Goal: Task Accomplishment & Management: Use online tool/utility

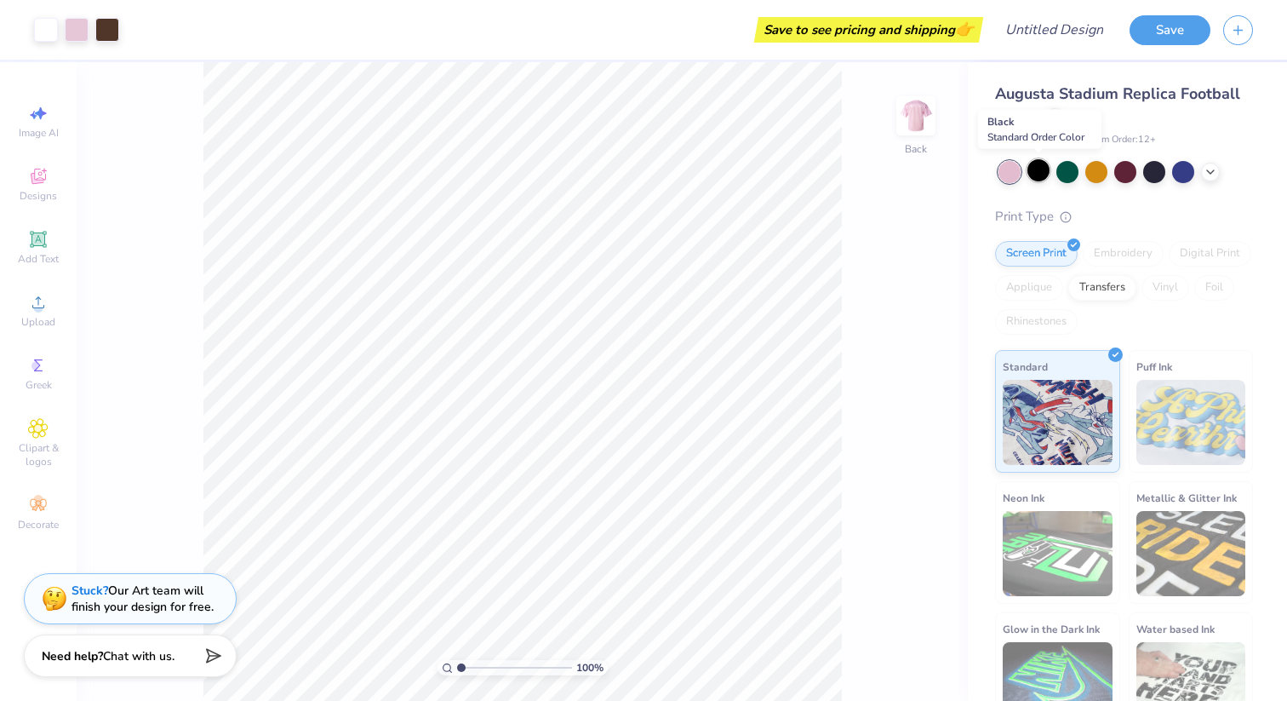
click at [1044, 174] on div at bounding box center [1038, 170] width 22 height 22
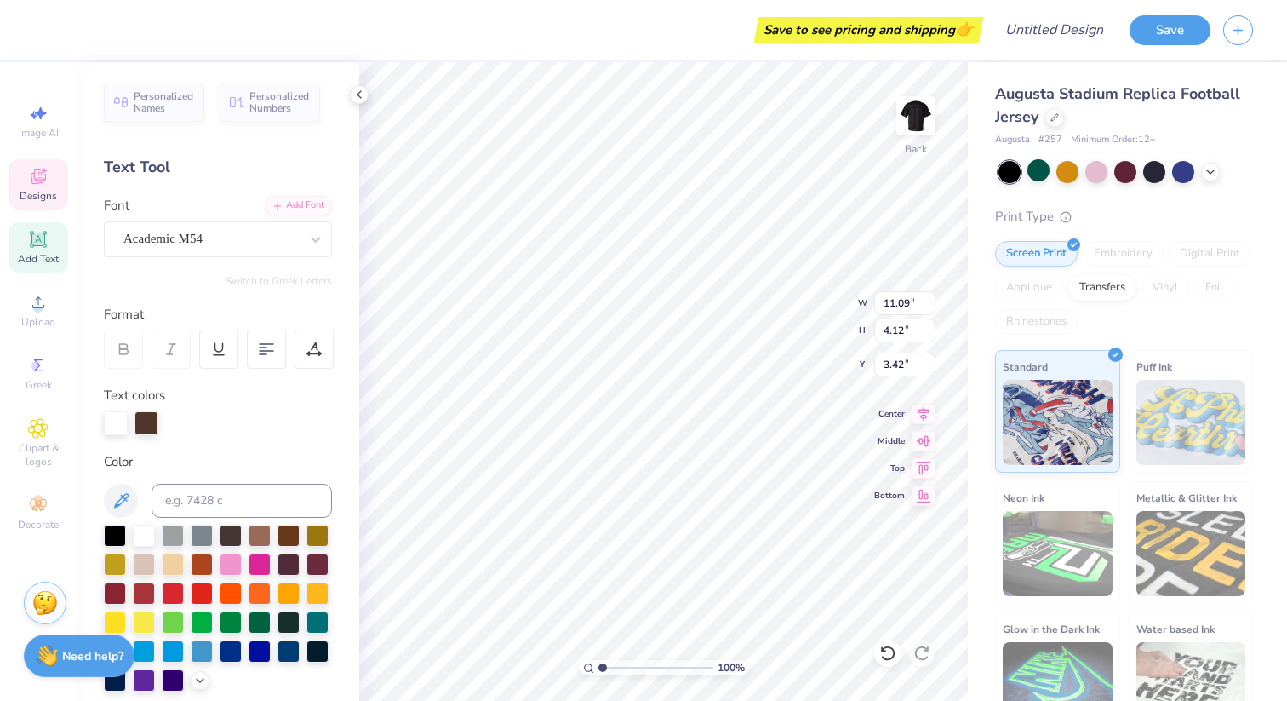
scroll to position [0, 1]
click at [43, 204] on div "Designs" at bounding box center [39, 184] width 60 height 50
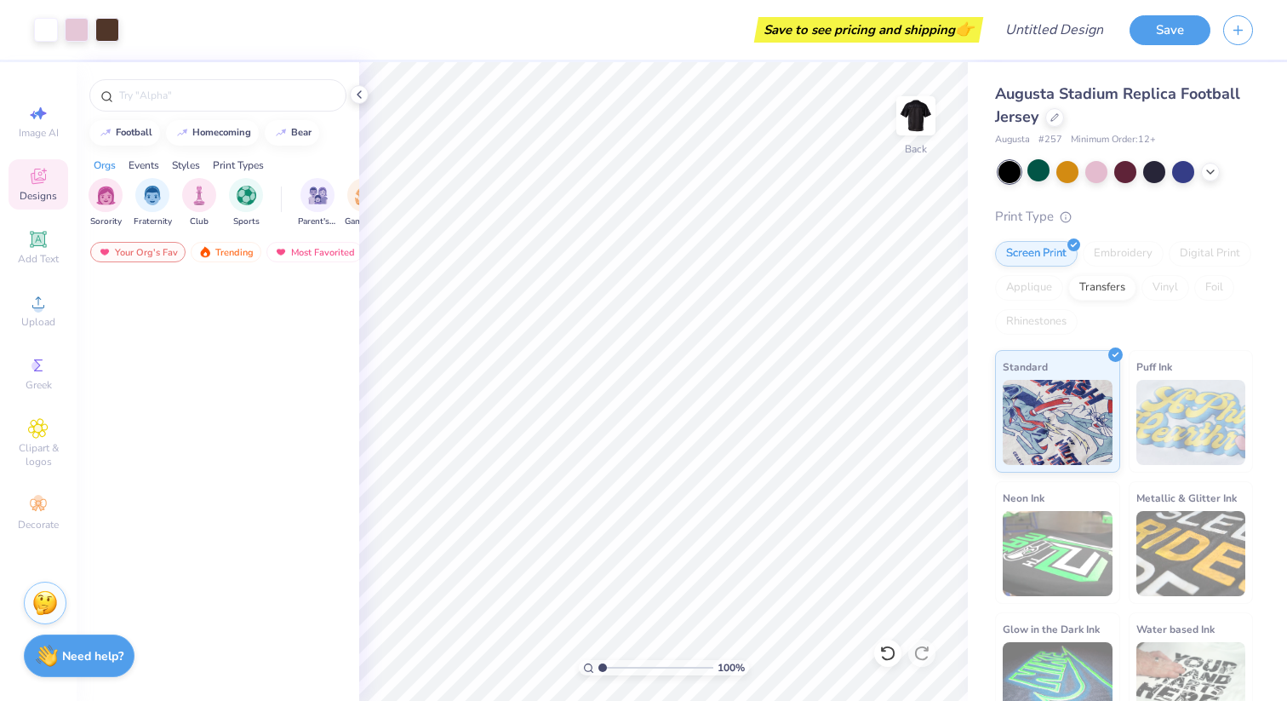
scroll to position [0, 0]
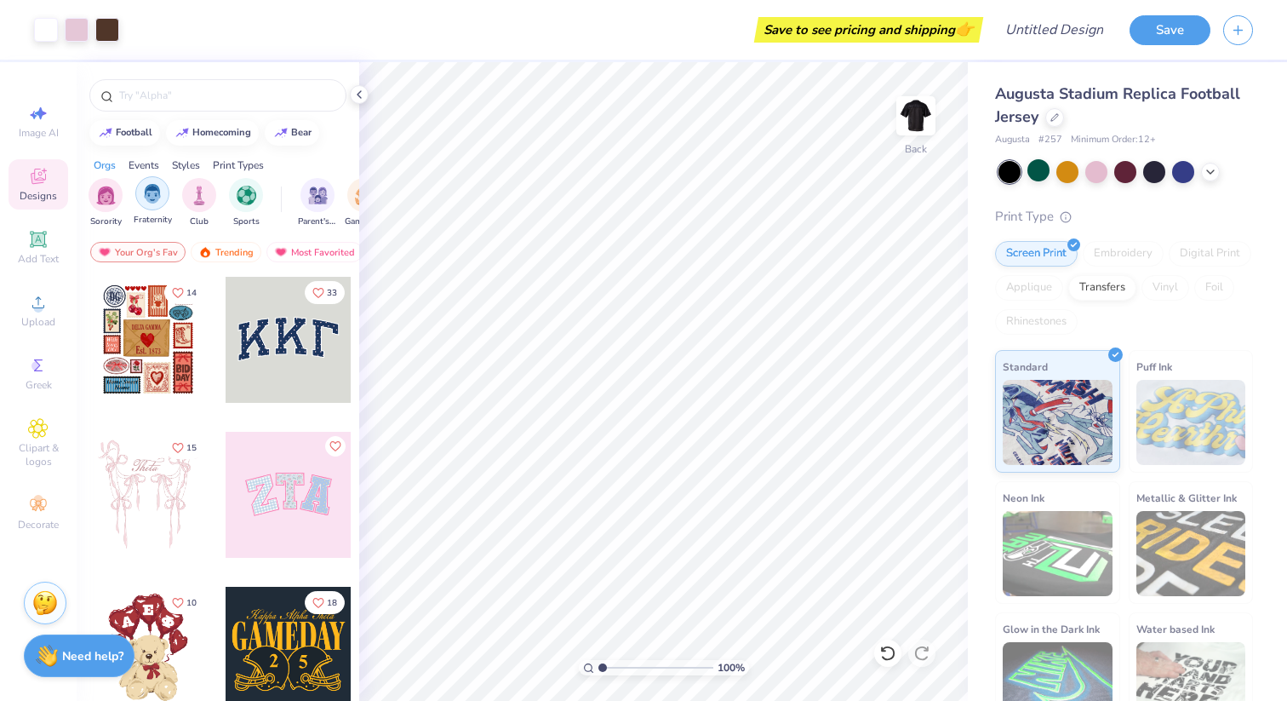
click at [143, 204] on div "filter for Fraternity" at bounding box center [152, 193] width 34 height 34
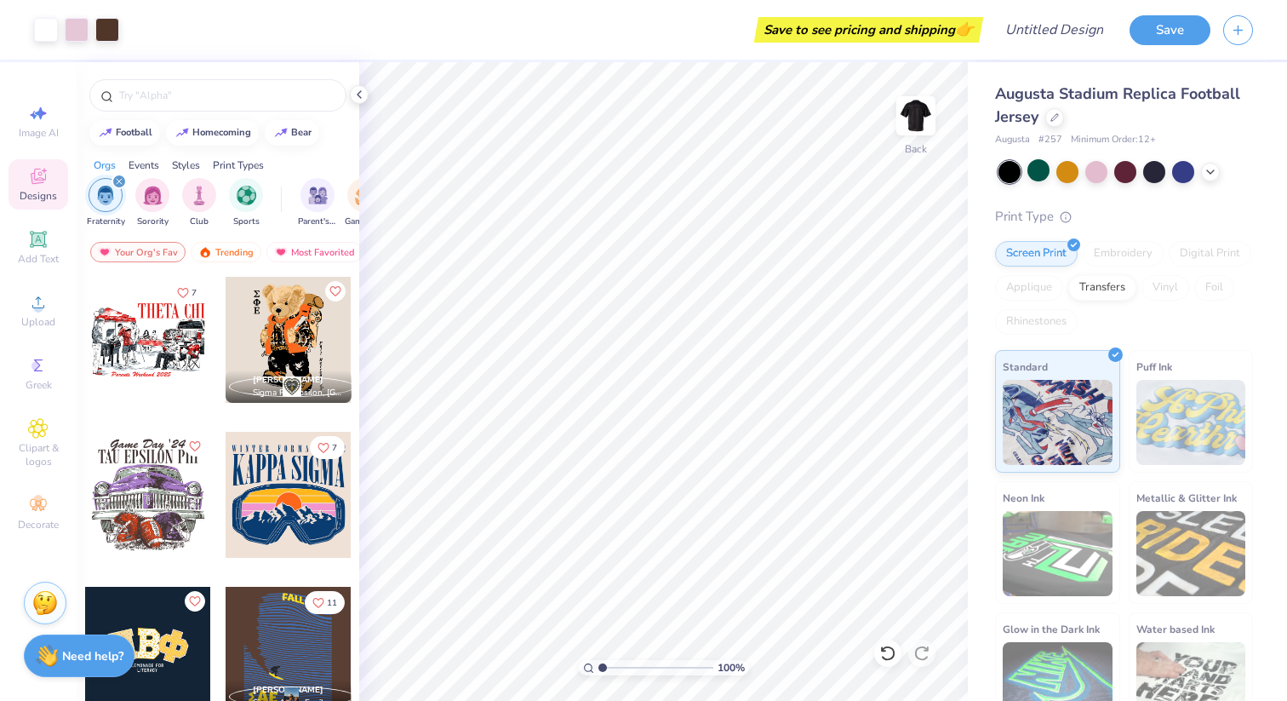
click at [117, 177] on div "filter for Fraternity" at bounding box center [119, 181] width 15 height 15
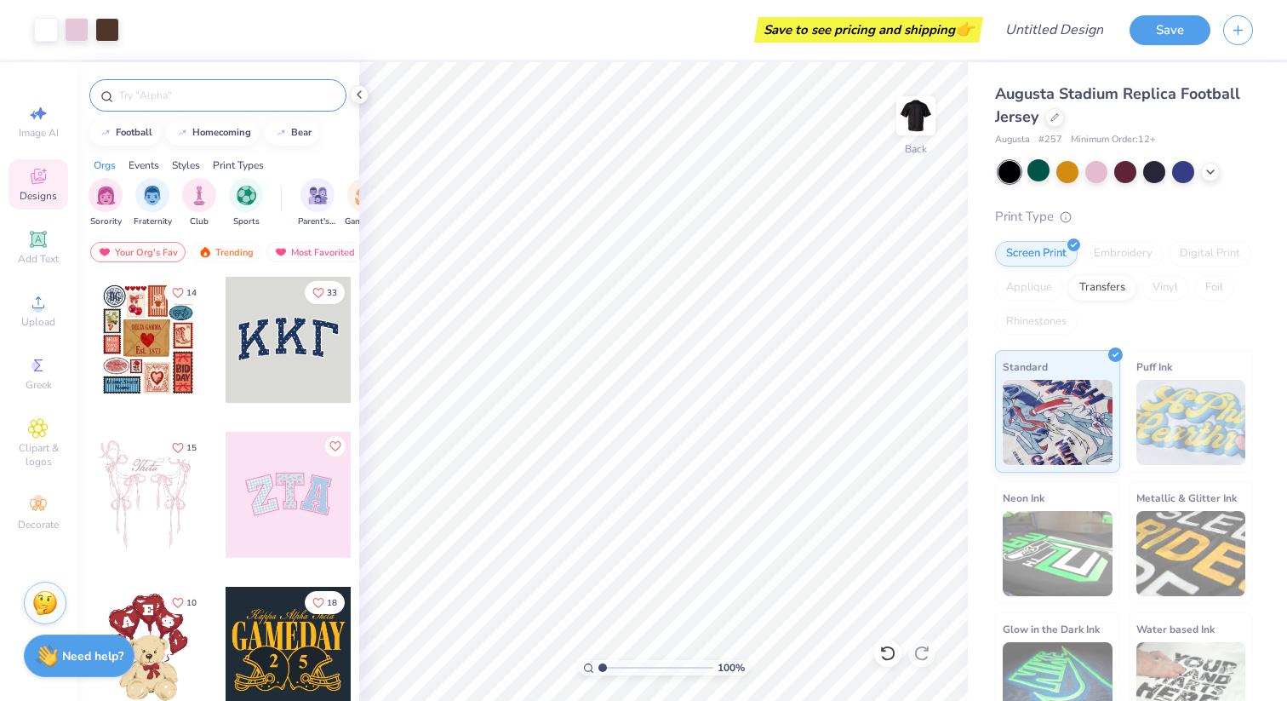
click at [147, 85] on div at bounding box center [217, 95] width 257 height 32
click at [152, 101] on input "text" at bounding box center [226, 95] width 218 height 17
type input "beta"
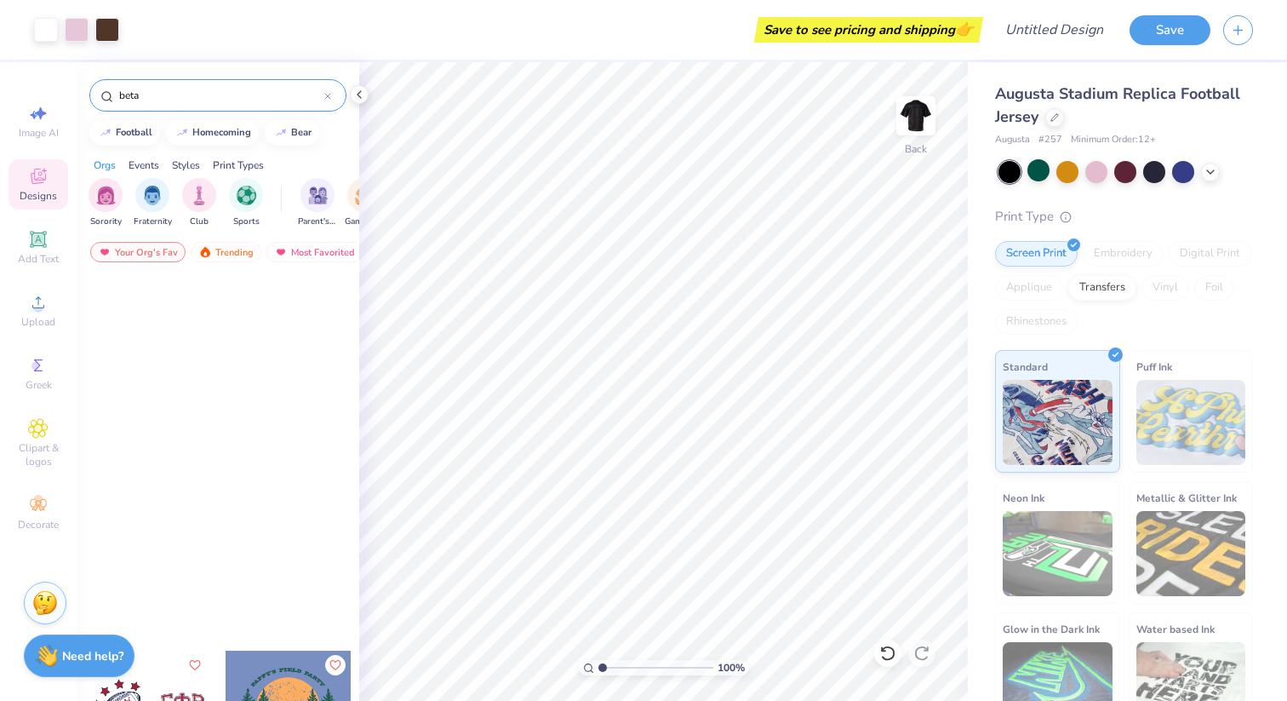
scroll to position [105, 0]
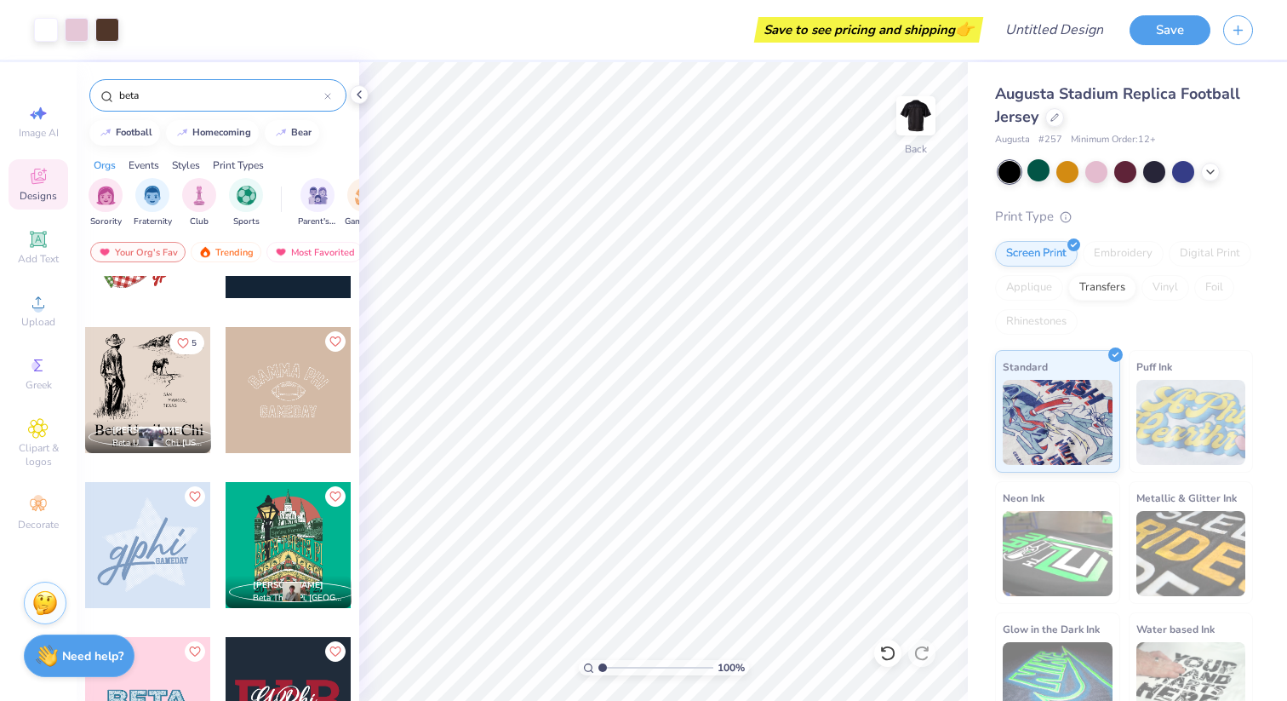
click at [328, 94] on icon at bounding box center [327, 96] width 7 height 7
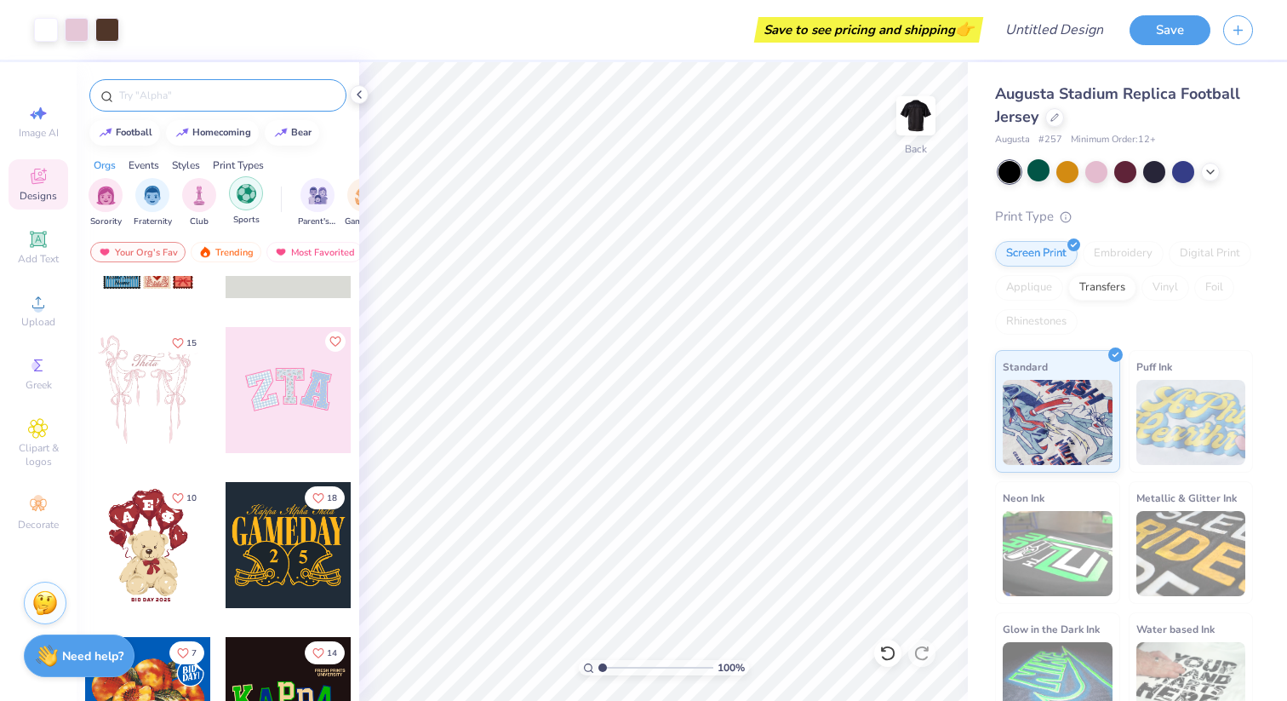
click at [241, 197] on img "filter for Sports" at bounding box center [247, 194] width 20 height 20
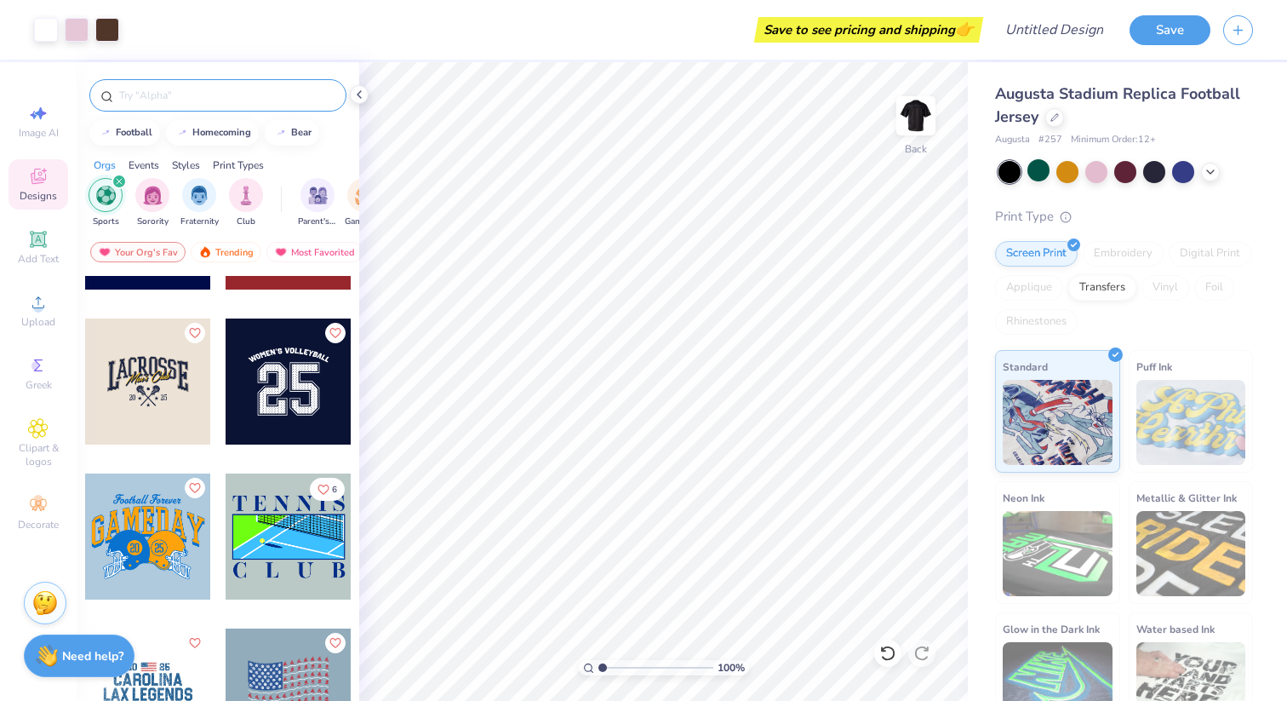
scroll to position [116, 0]
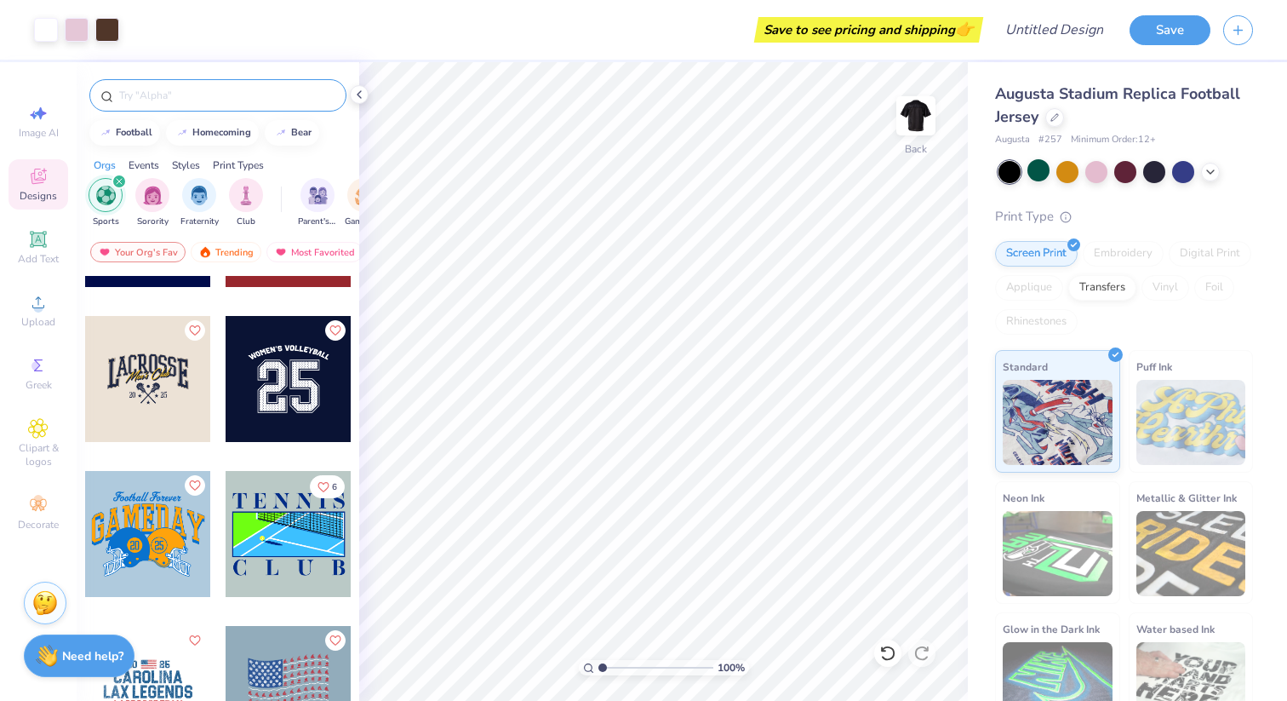
click at [269, 385] on div at bounding box center [289, 379] width 126 height 126
type input "11.09"
type input "4.12"
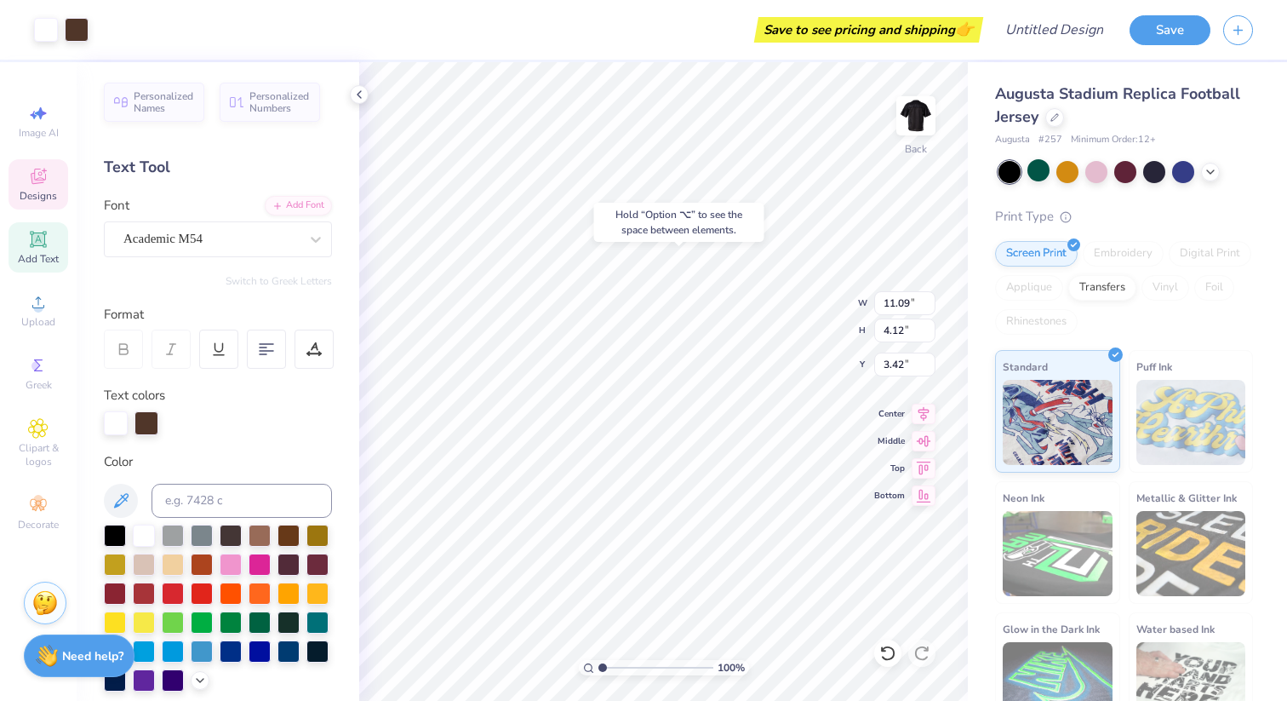
type input "3.23"
type input "12.00"
type input "1.67"
type input "1.69"
type input "7.41"
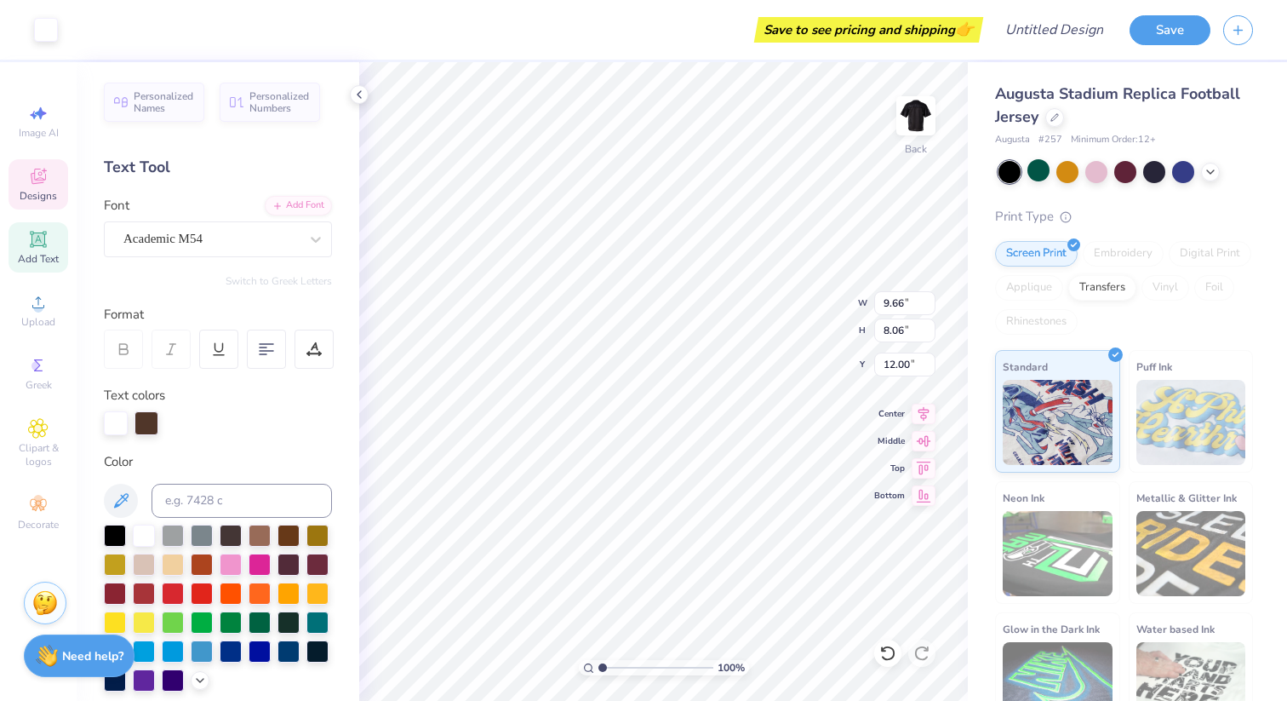
type input "7.32"
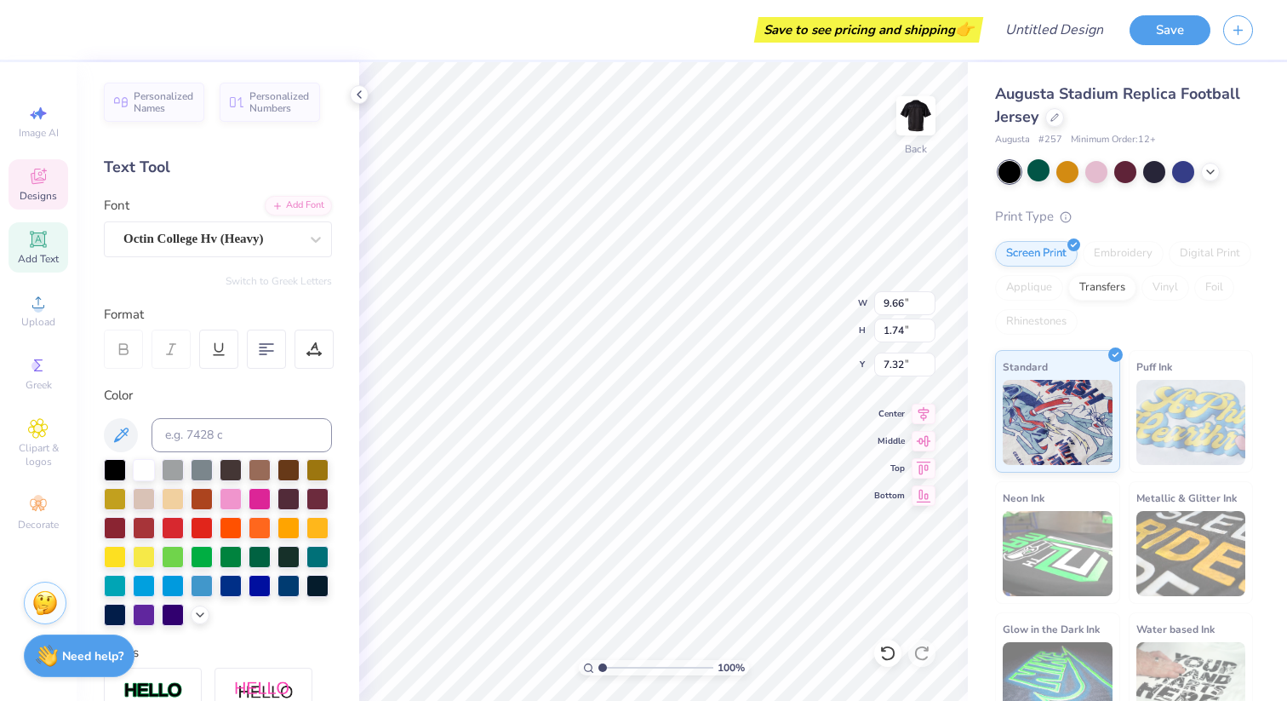
scroll to position [0, 8]
type textarea "CHI omega x beta theta pi"
type input "9.06"
type input "9.66"
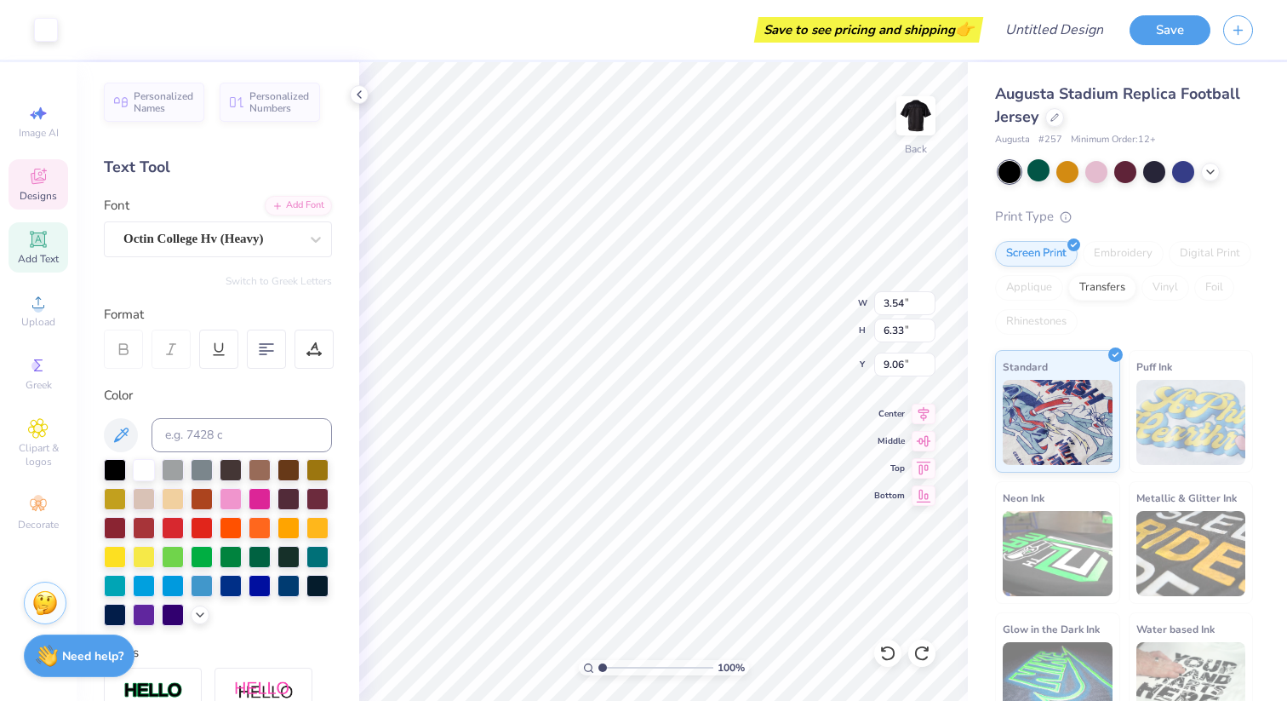
type input "1.74"
type input "7.32"
click at [930, 658] on icon at bounding box center [921, 652] width 17 height 17
type input "11.79"
type input "1.97"
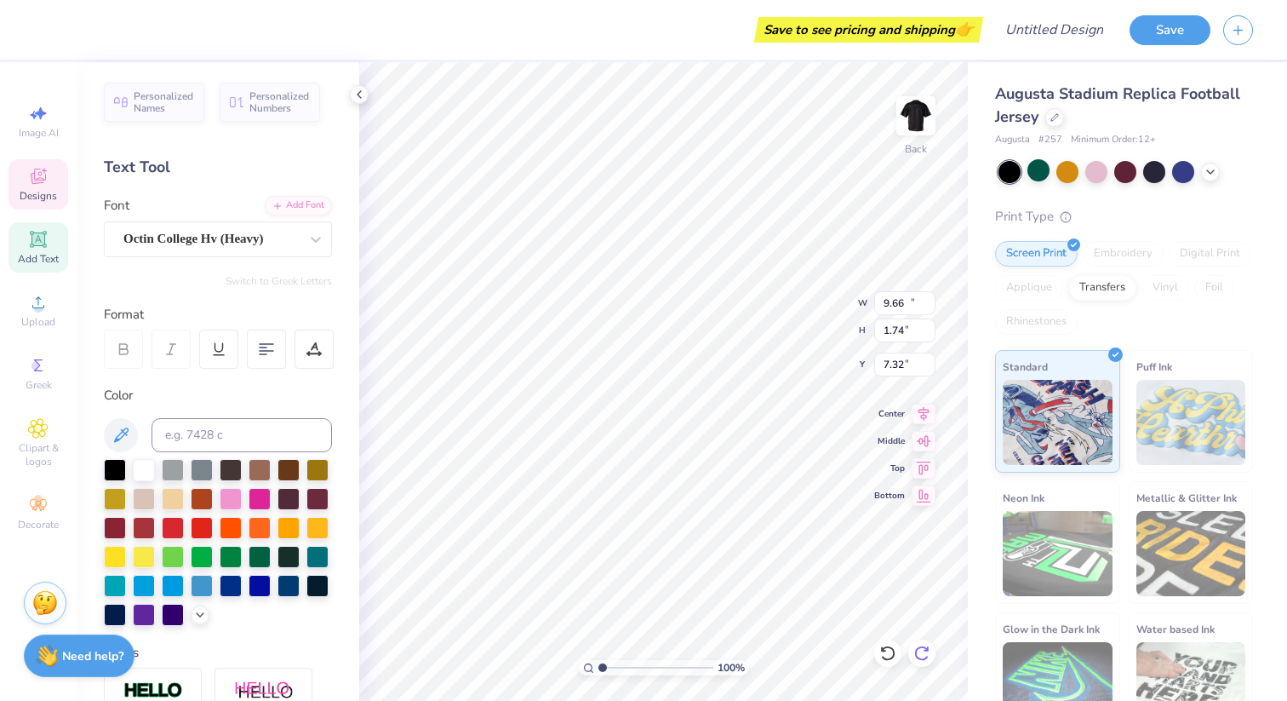
type input "7.20"
type input "10.20"
type input "1.71"
type input "7.35"
click at [32, 179] on icon at bounding box center [38, 178] width 14 height 11
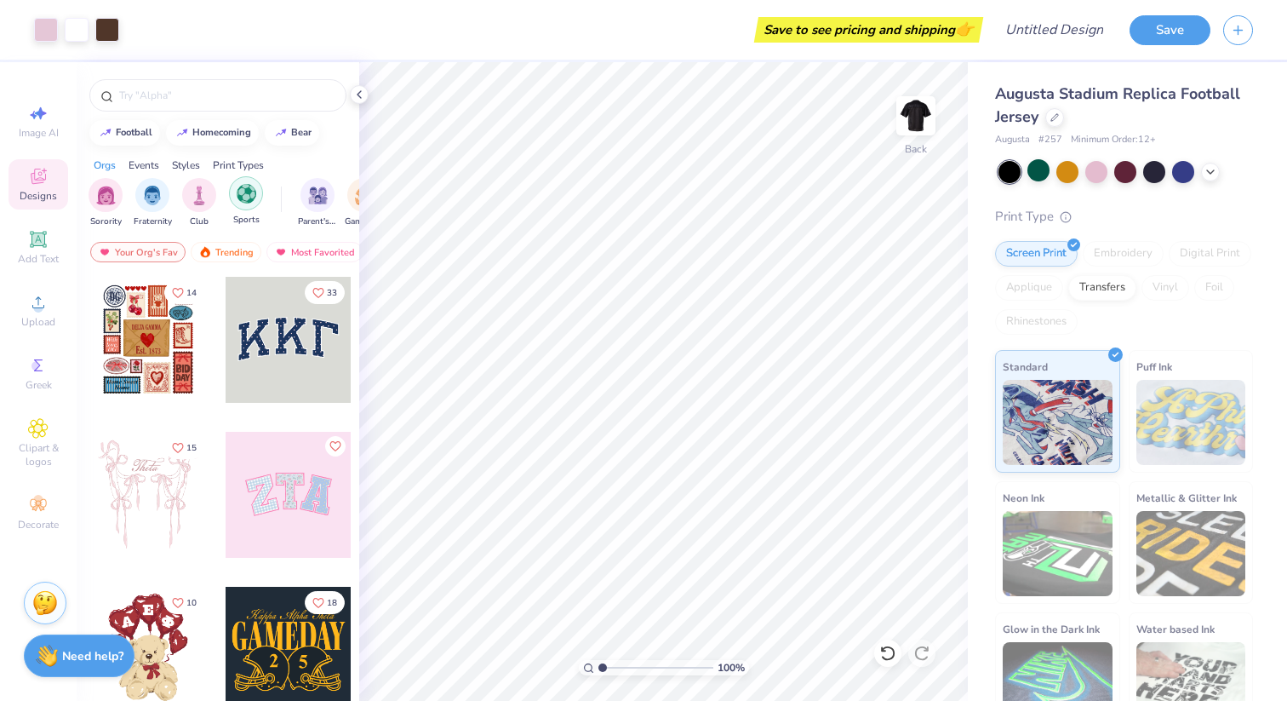
click at [232, 203] on div "Sports" at bounding box center [246, 201] width 34 height 50
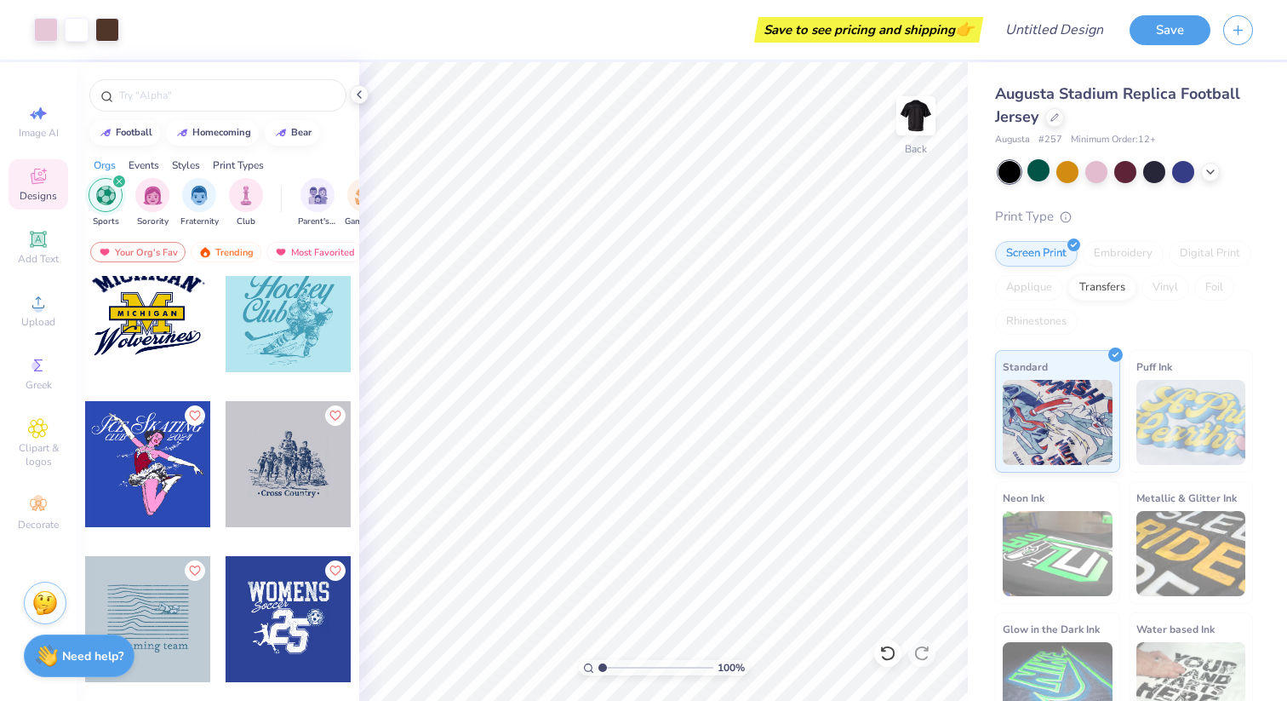
scroll to position [1118, 0]
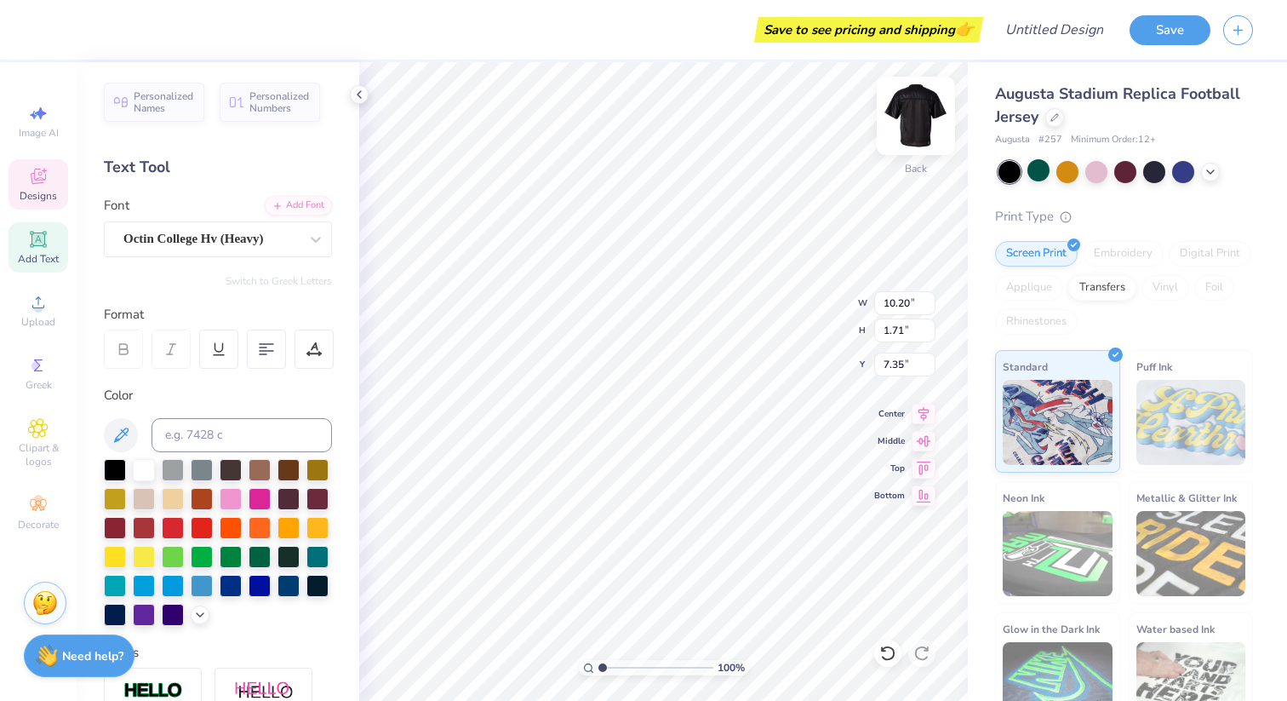
click at [912, 129] on img at bounding box center [916, 116] width 68 height 68
type input "10.45"
type input "3.25"
click at [928, 122] on img at bounding box center [916, 116] width 68 height 68
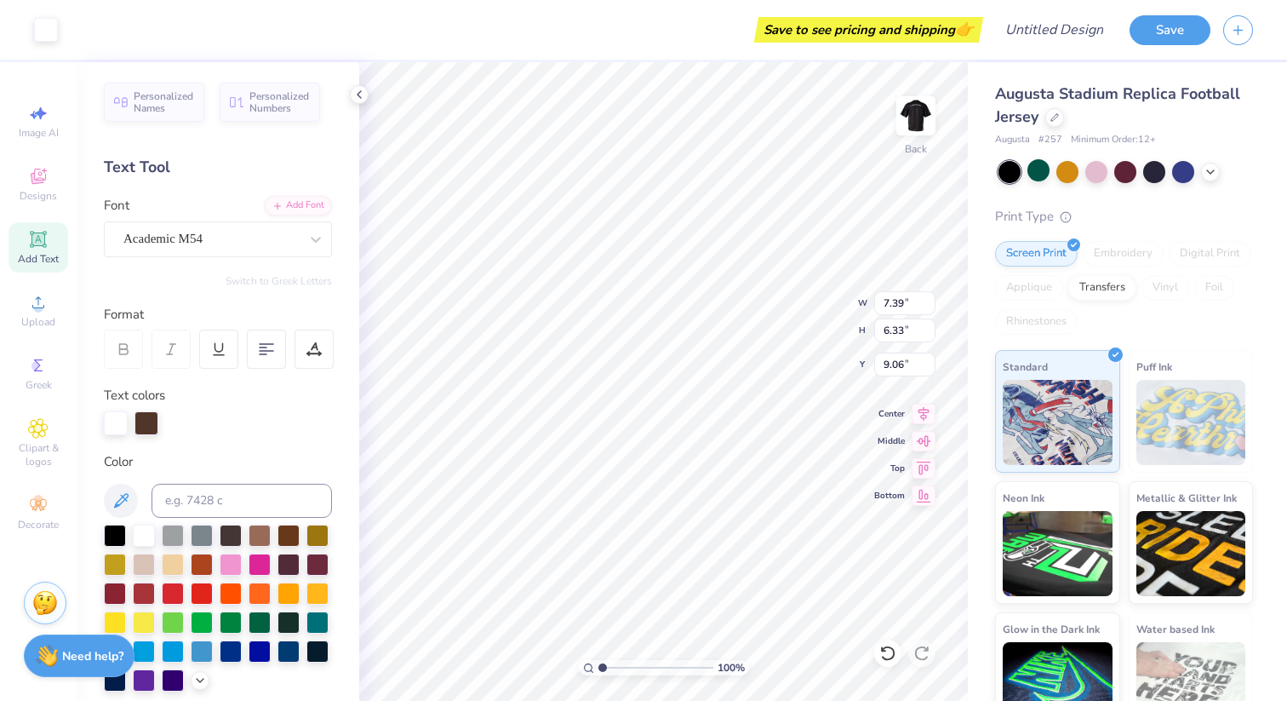
type input "4.97"
type input "11.02"
type input "9.44"
type input "4.80"
click at [928, 110] on img at bounding box center [916, 116] width 68 height 68
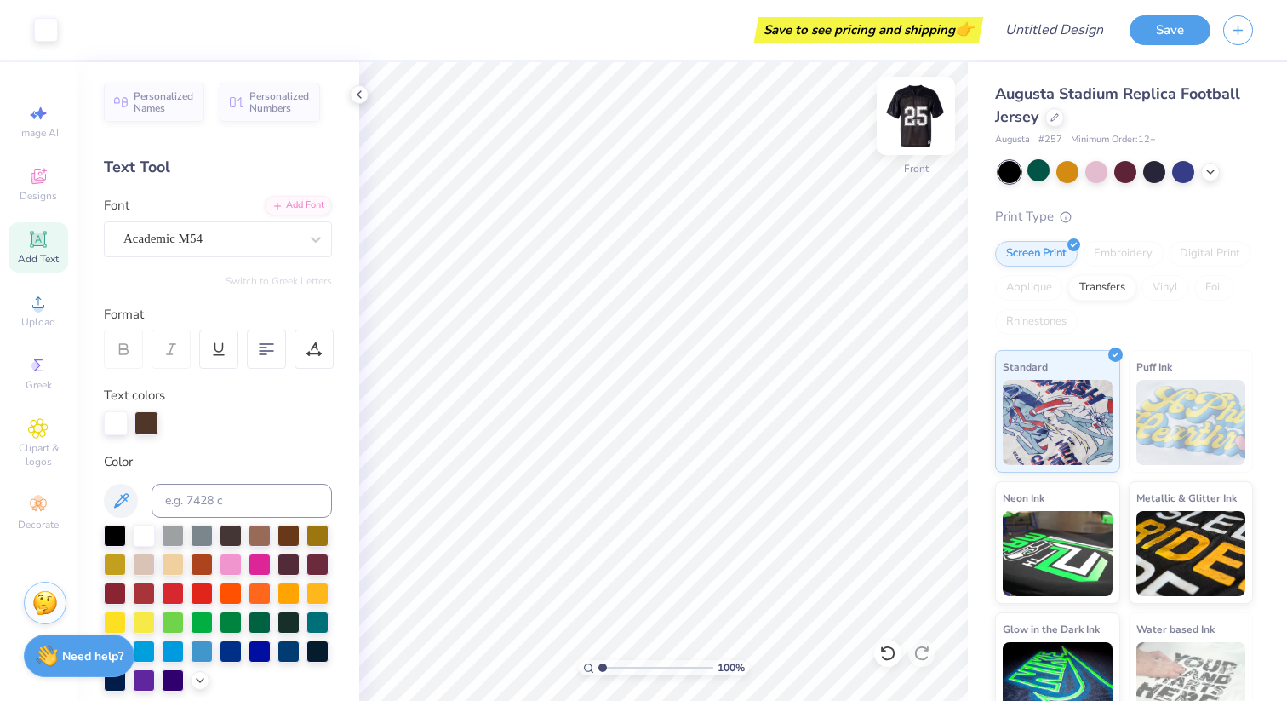
click at [905, 139] on img at bounding box center [916, 116] width 68 height 68
click at [908, 123] on img at bounding box center [916, 116] width 68 height 68
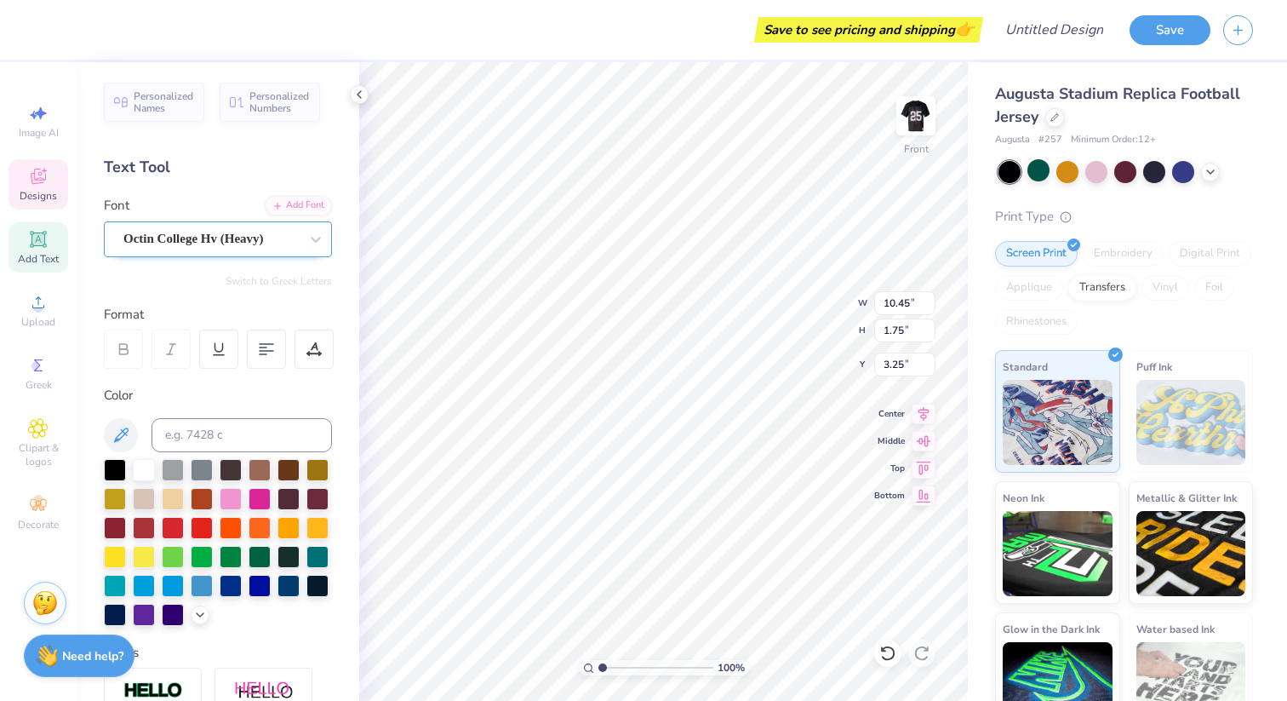
click at [258, 247] on div "Octin College Hv (Heavy)" at bounding box center [211, 239] width 179 height 26
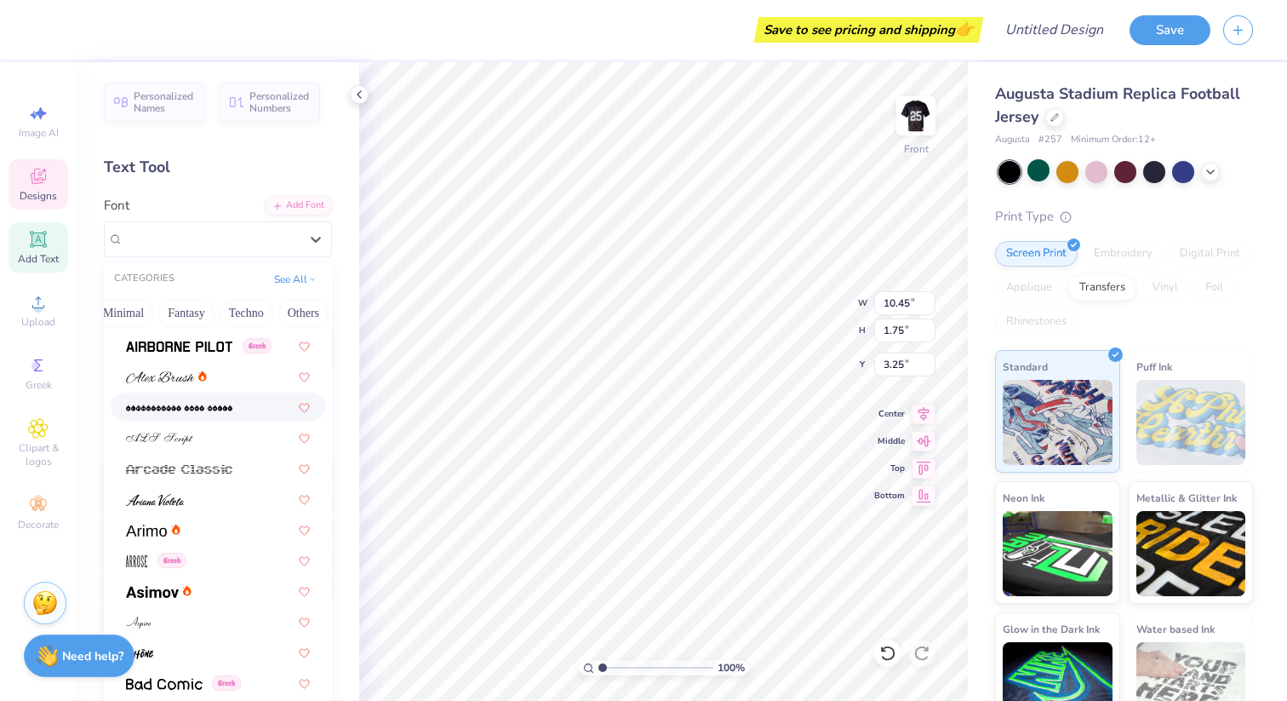
scroll to position [480, 0]
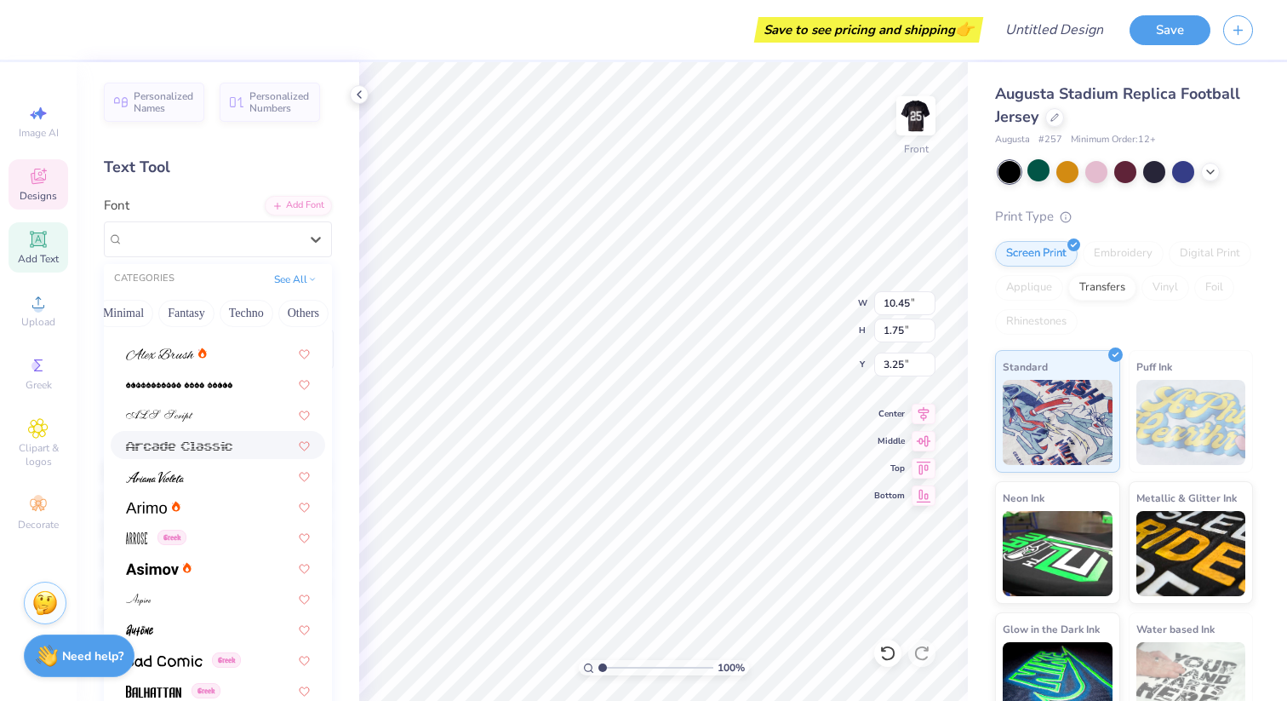
click at [212, 443] on img at bounding box center [179, 446] width 106 height 12
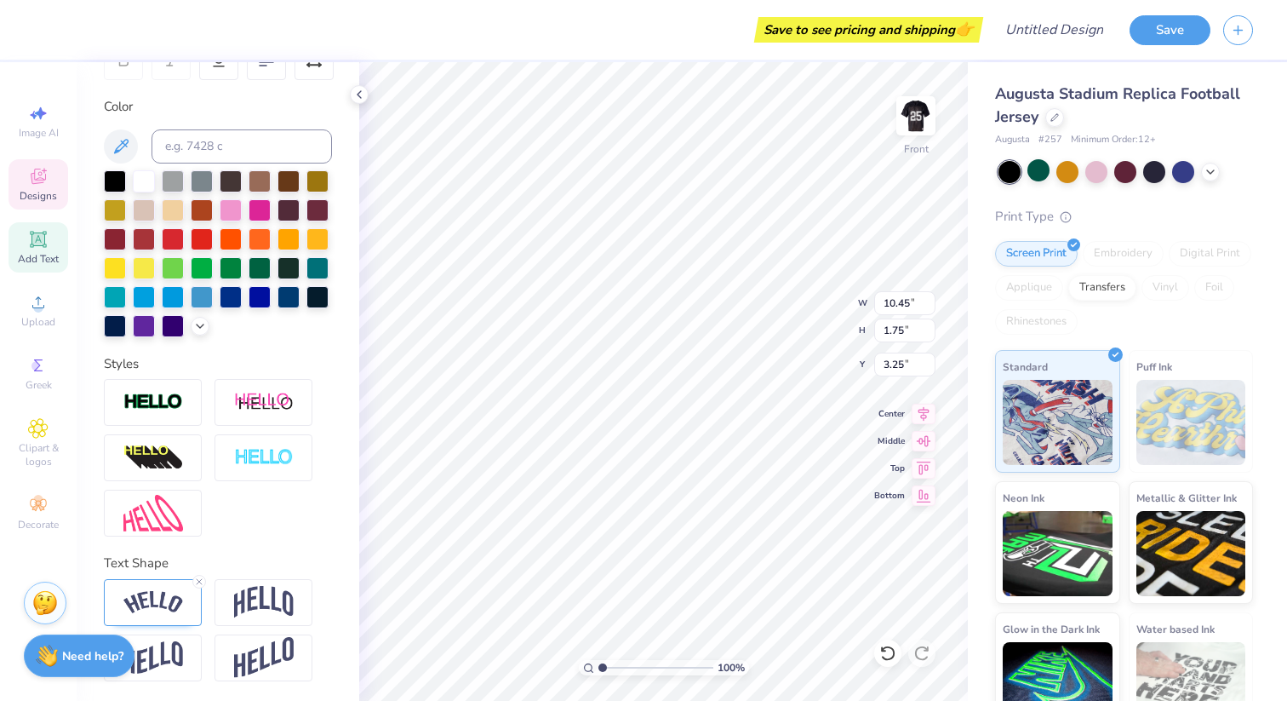
scroll to position [0, 0]
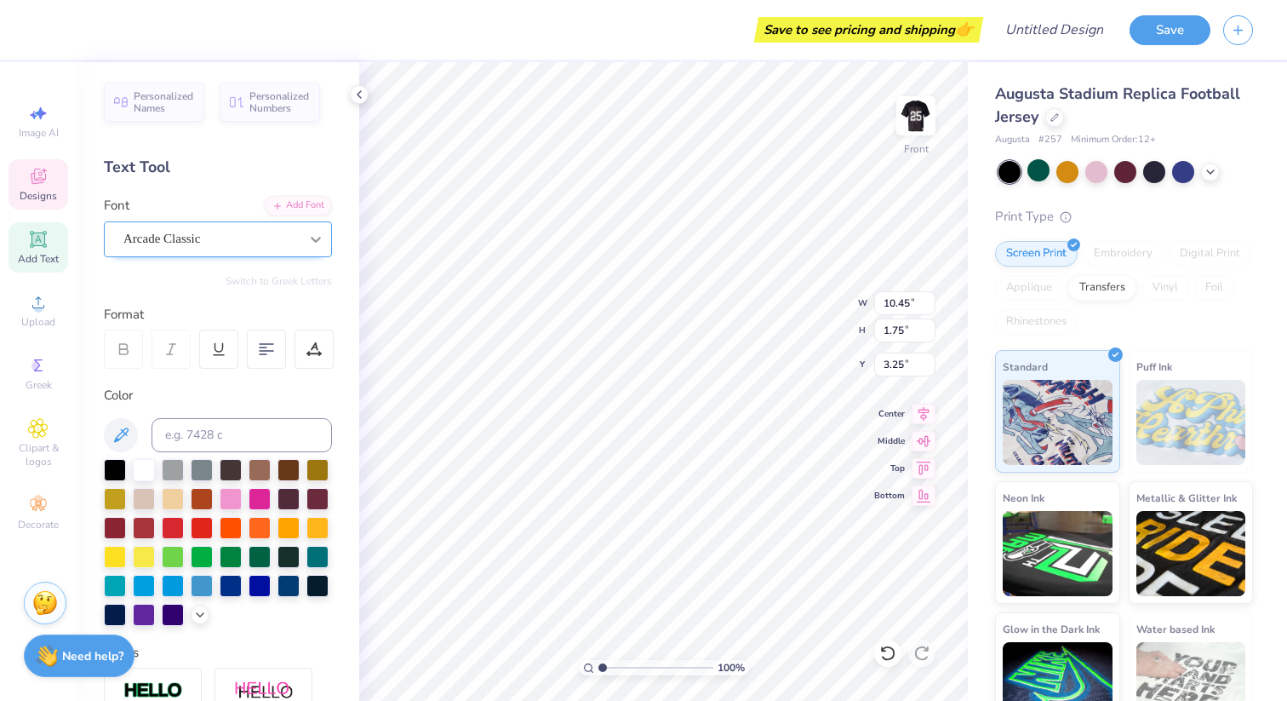
click at [306, 230] on div at bounding box center [316, 239] width 31 height 31
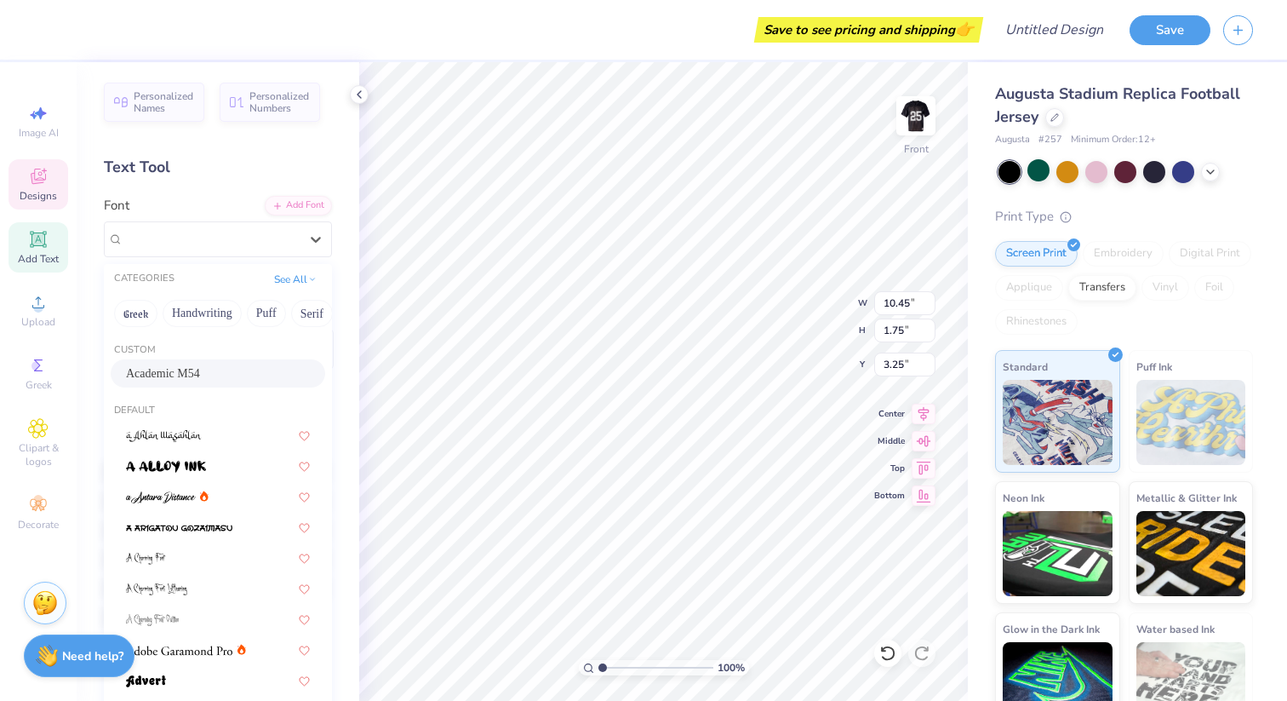
click at [210, 363] on div "Academic M54" at bounding box center [218, 373] width 215 height 28
